Goal: Task Accomplishment & Management: Use online tool/utility

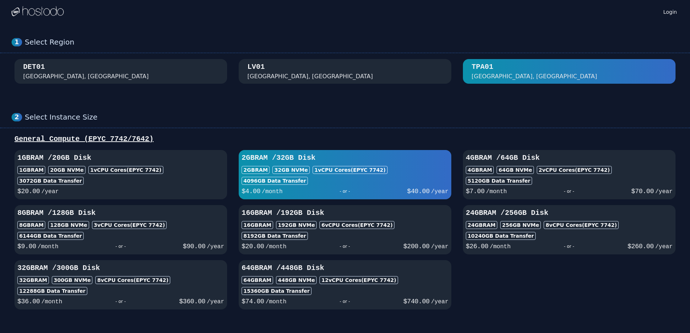
scroll to position [528, 0]
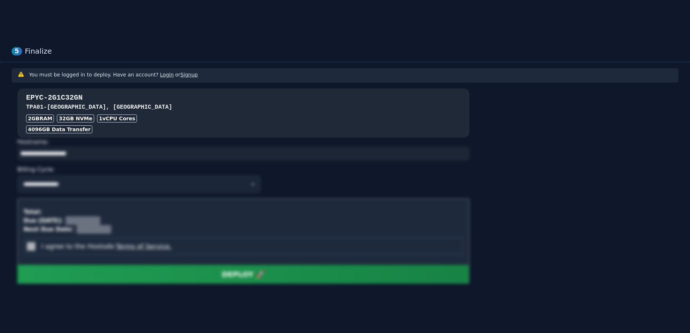
click at [76, 103] on h3 "EPYC-2G1C32GN" at bounding box center [243, 98] width 435 height 10
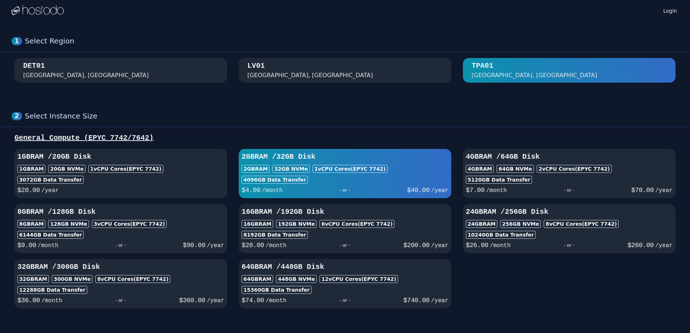
scroll to position [0, 0]
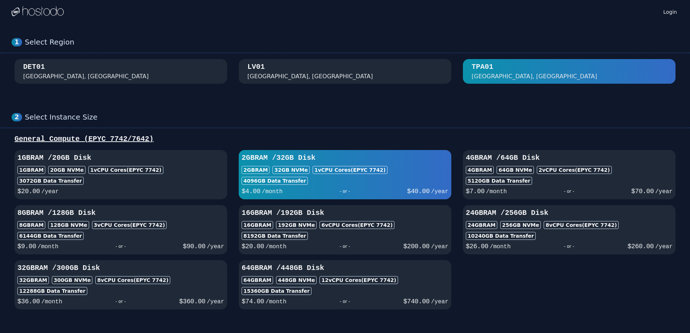
click at [328, 74] on div "LV01 Las Vegas, NV" at bounding box center [345, 71] width 195 height 19
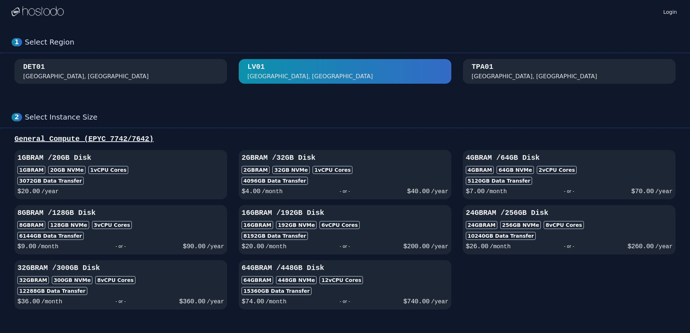
click at [186, 76] on div "DET01 Detroit, MI" at bounding box center [120, 71] width 195 height 19
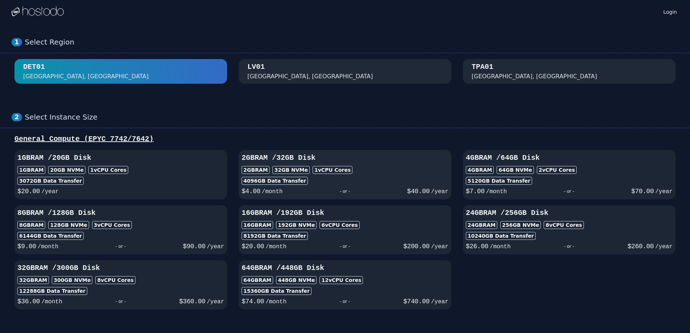
click at [310, 165] on div "2GB RAM / 32 GB Disk 2GB RAM 32 GB NVMe 1 vCPU Cores 4096 GB Data Transfer $ 4.…" at bounding box center [345, 174] width 213 height 43
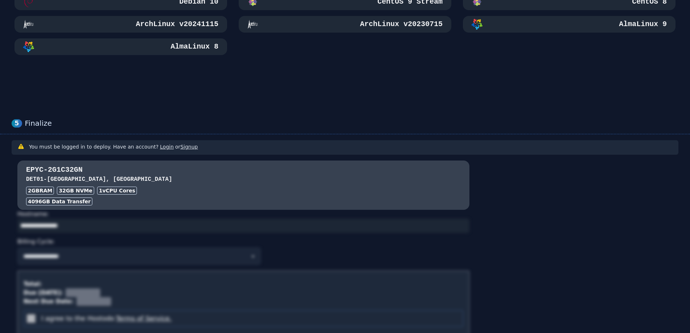
scroll to position [528, 0]
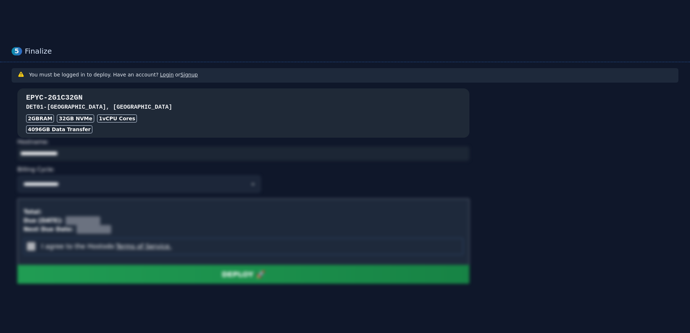
click at [118, 117] on div "1 vCPU Cores" at bounding box center [117, 119] width 40 height 8
